Goal: Information Seeking & Learning: Learn about a topic

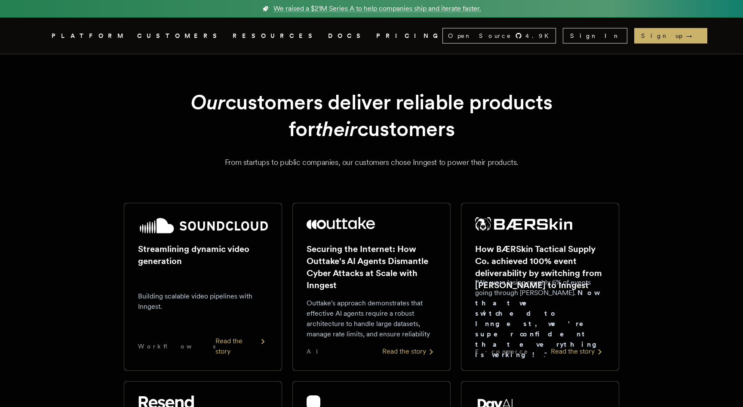
click at [376, 37] on link "PRICING" at bounding box center [409, 36] width 66 height 11
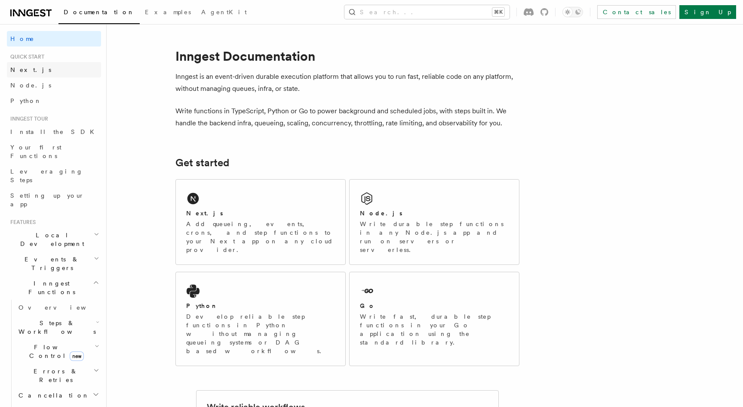
click at [60, 74] on link "Next.js" at bounding box center [54, 69] width 94 height 15
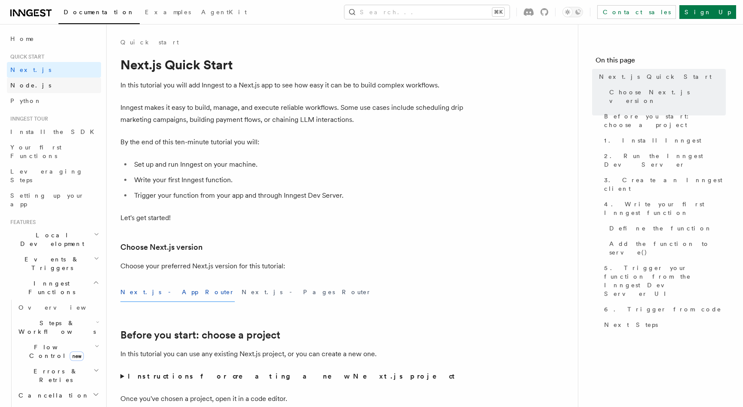
click at [55, 89] on link "Node.js" at bounding box center [54, 84] width 94 height 15
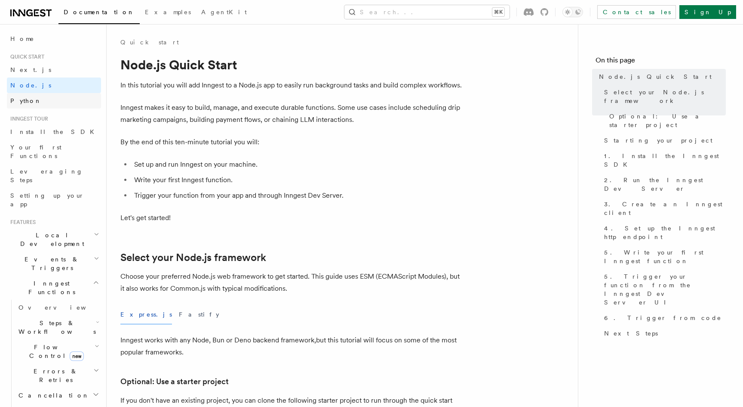
click at [50, 102] on link "Python" at bounding box center [54, 100] width 94 height 15
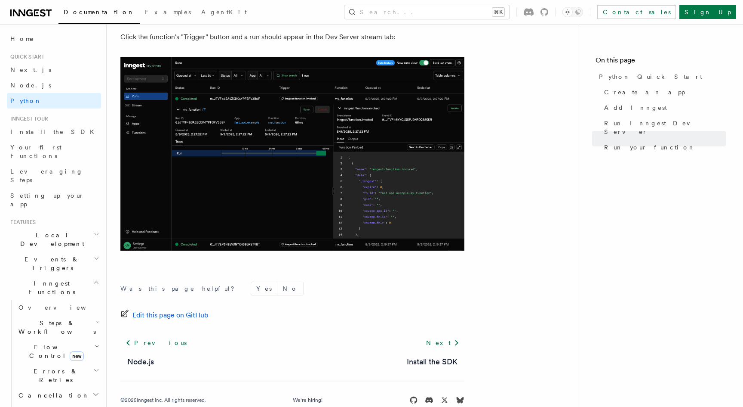
scroll to position [1769, 0]
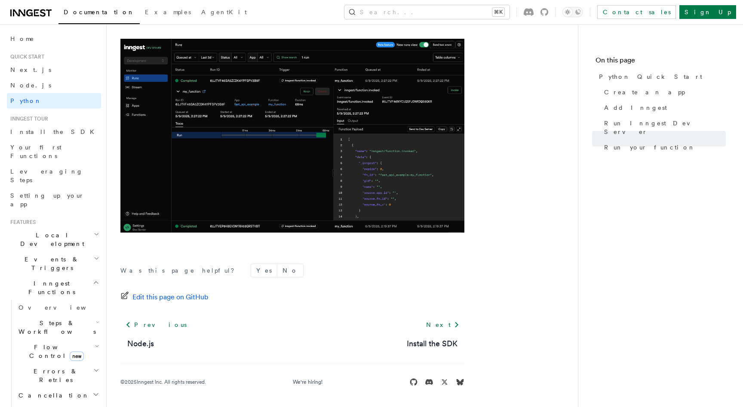
click at [93, 279] on icon "button" at bounding box center [96, 282] width 6 height 7
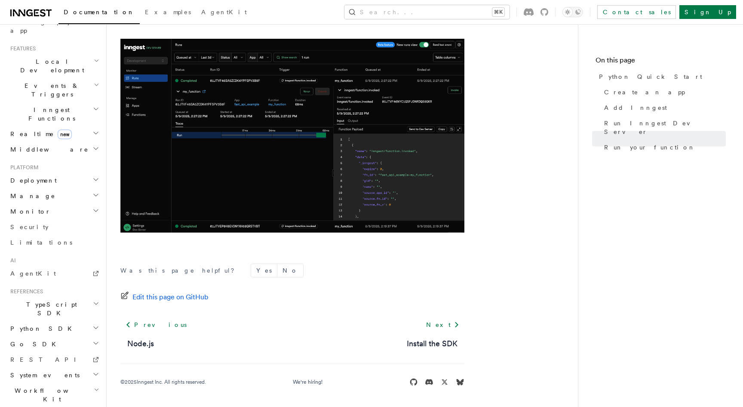
scroll to position [0, 0]
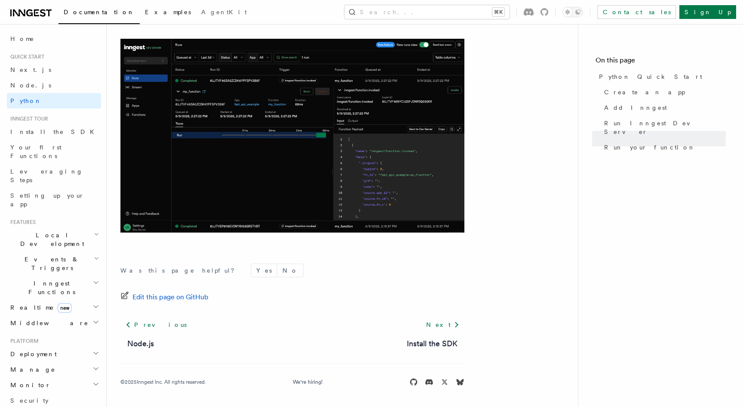
click at [145, 10] on span "Examples" at bounding box center [168, 12] width 46 height 7
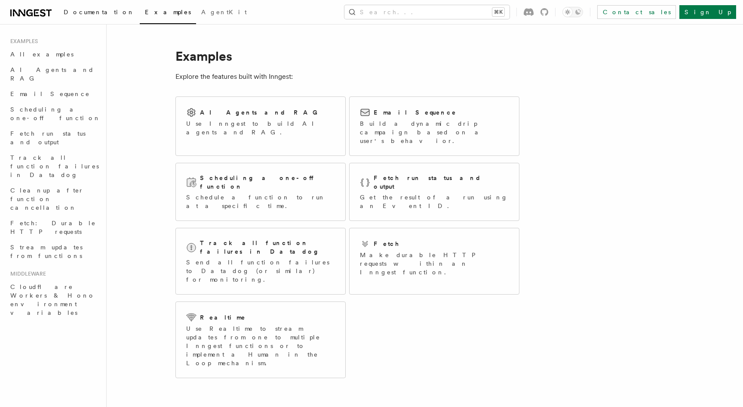
click at [89, 12] on span "Documentation" at bounding box center [99, 12] width 71 height 7
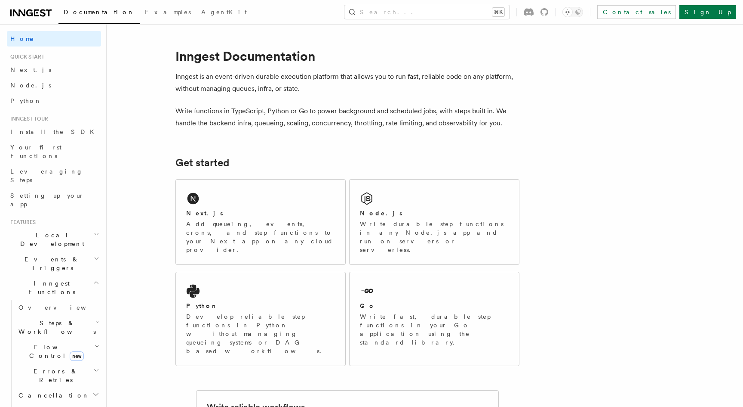
click at [26, 4] on div "Documentation Examples AgentKit Search... ⌘K Contact sales Sign Up" at bounding box center [371, 12] width 743 height 24
click at [26, 17] on icon at bounding box center [30, 13] width 41 height 10
